Goal: Find specific page/section: Find specific page/section

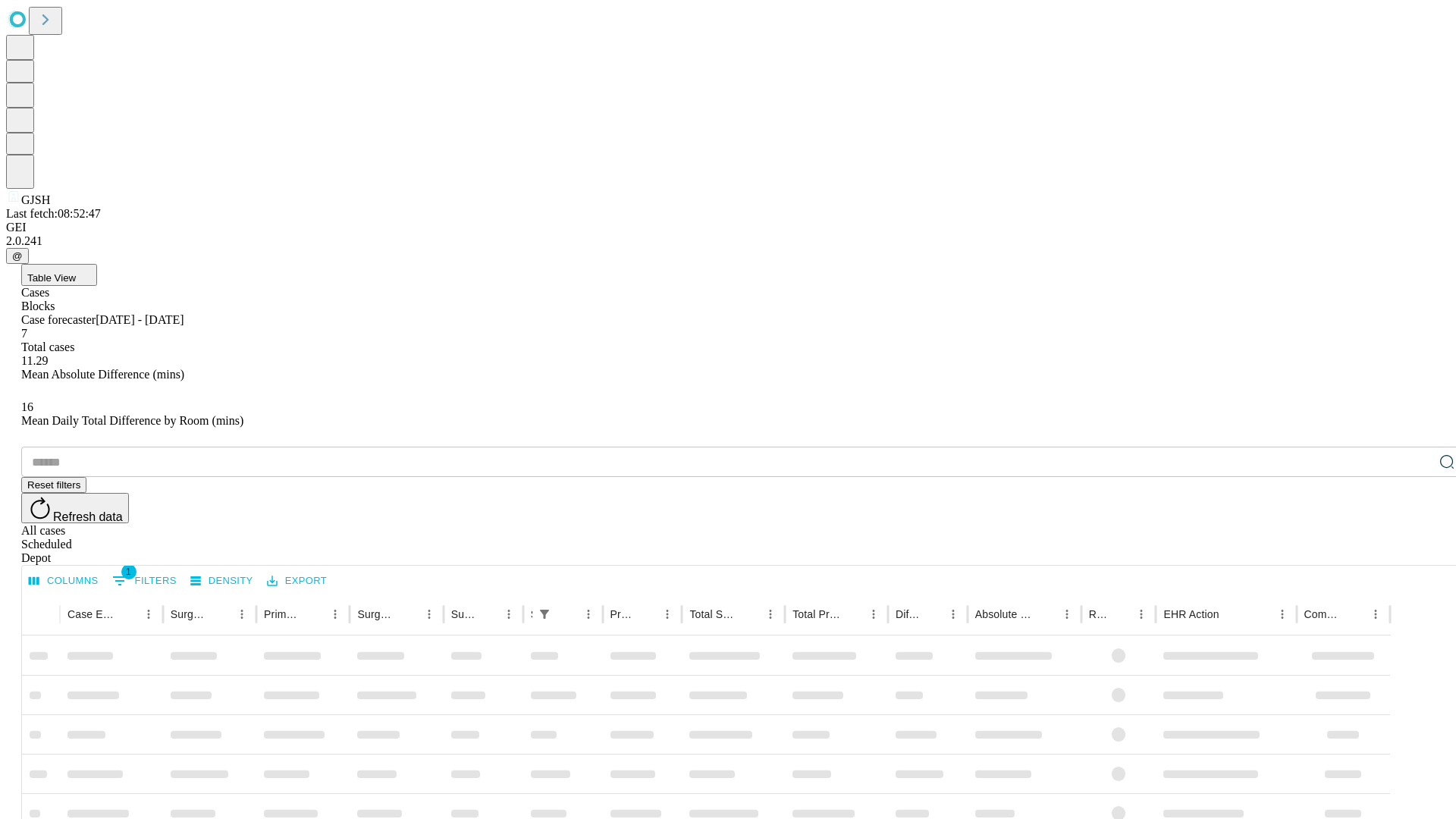
click at [1417, 552] on div "Depot" at bounding box center [744, 559] width 1444 height 14
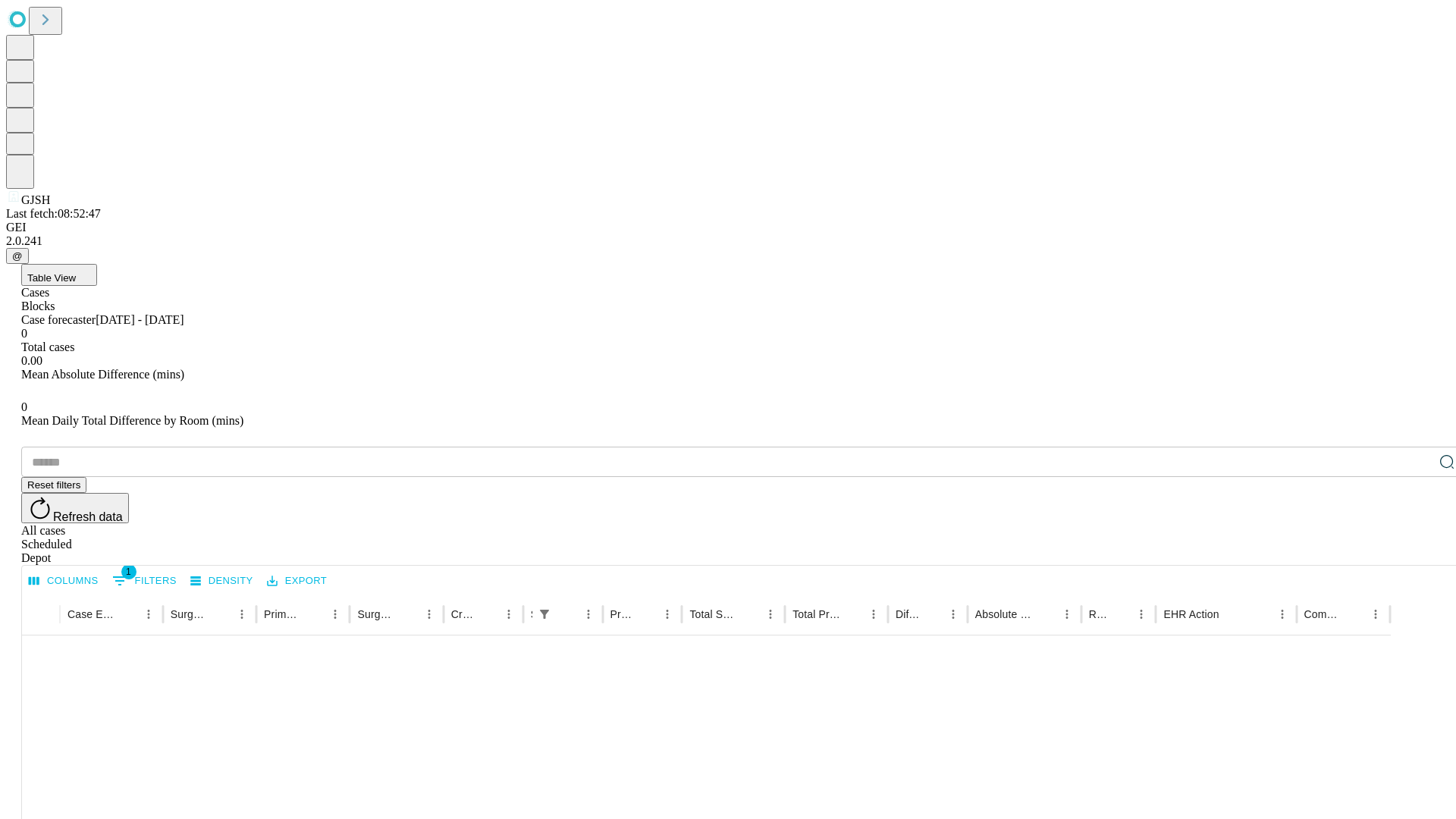
click at [1294, 524] on div "All cases" at bounding box center [744, 531] width 1444 height 14
